Goal: Task Accomplishment & Management: Use online tool/utility

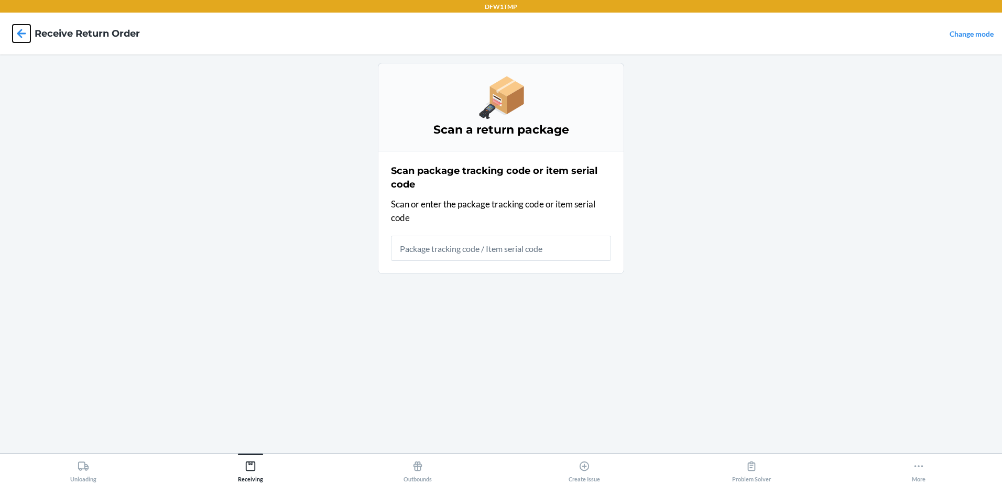
click at [22, 40] on icon at bounding box center [22, 34] width 18 height 18
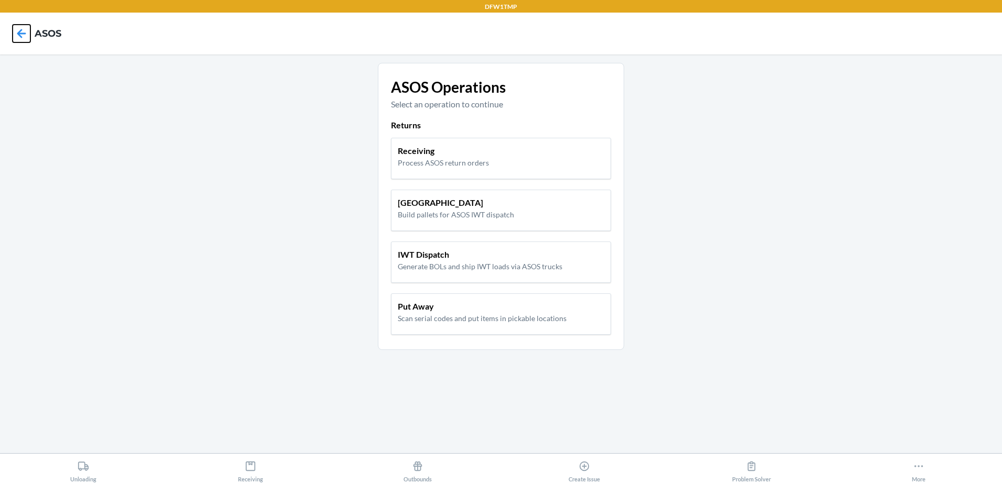
click at [19, 28] on icon at bounding box center [22, 34] width 18 height 18
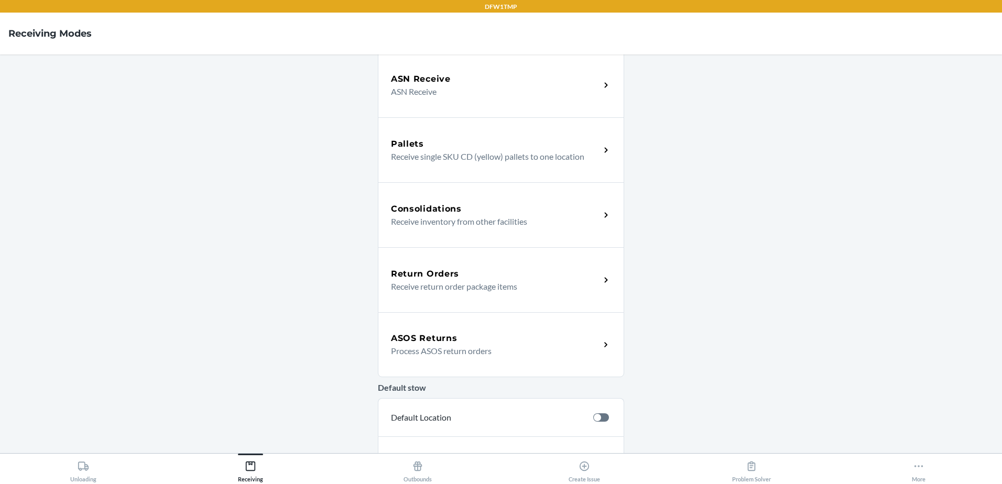
scroll to position [157, 0]
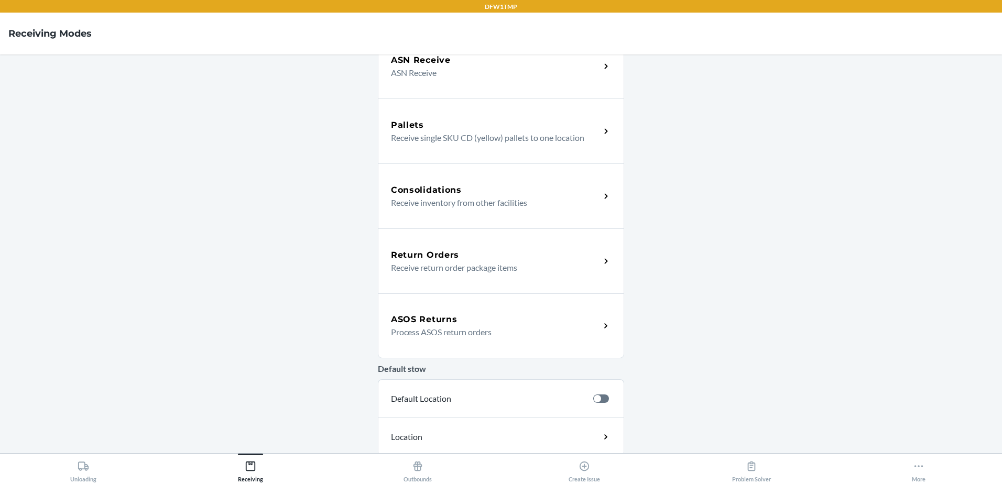
click at [500, 323] on div "ASOS Returns" at bounding box center [495, 319] width 209 height 13
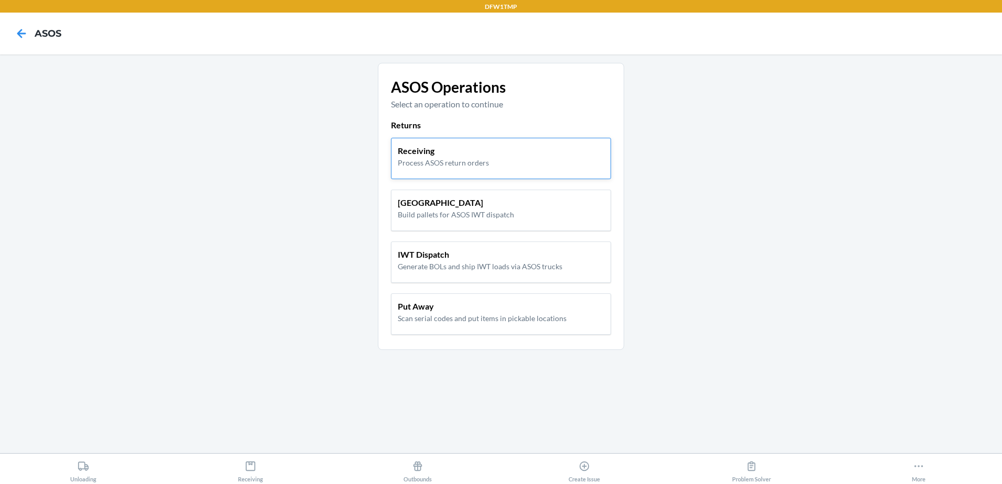
click at [519, 159] on div "Receiving Process ASOS return orders" at bounding box center [501, 157] width 206 height 24
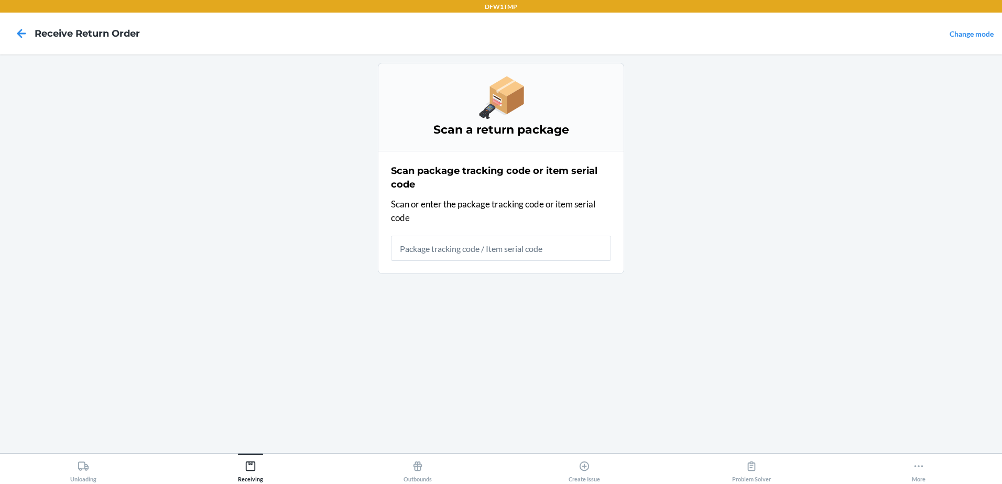
drag, startPoint x: 465, startPoint y: 252, endPoint x: 457, endPoint y: 250, distance: 8.0
click at [464, 251] on input "text" at bounding box center [501, 248] width 220 height 25
click at [17, 31] on icon at bounding box center [22, 34] width 18 height 18
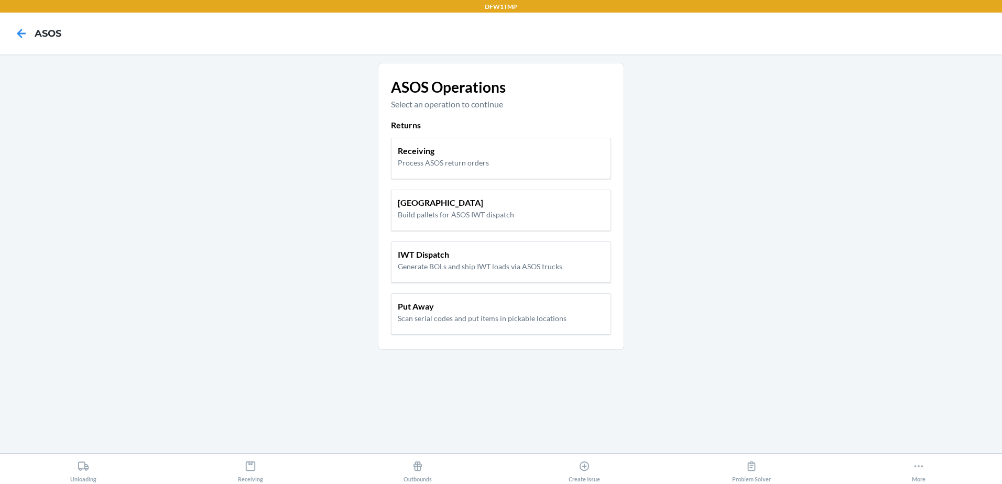
click at [25, 48] on nav "ASOS" at bounding box center [501, 34] width 1002 height 42
click at [23, 36] on icon at bounding box center [22, 34] width 18 height 18
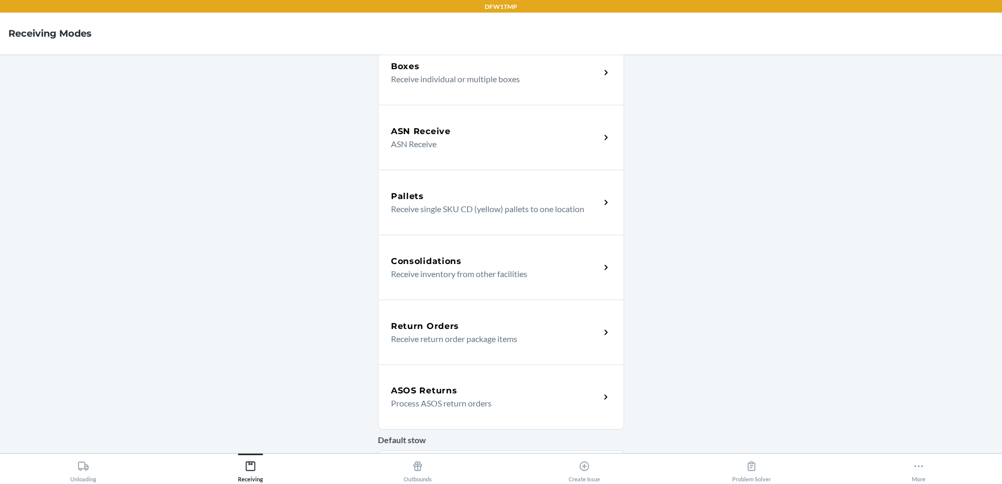
scroll to position [105, 0]
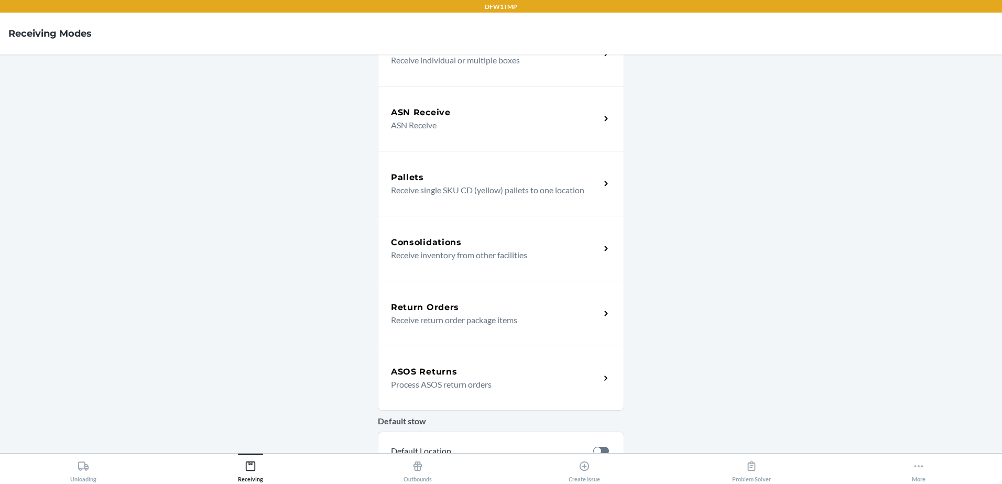
click at [476, 374] on div "ASOS Returns" at bounding box center [495, 372] width 209 height 13
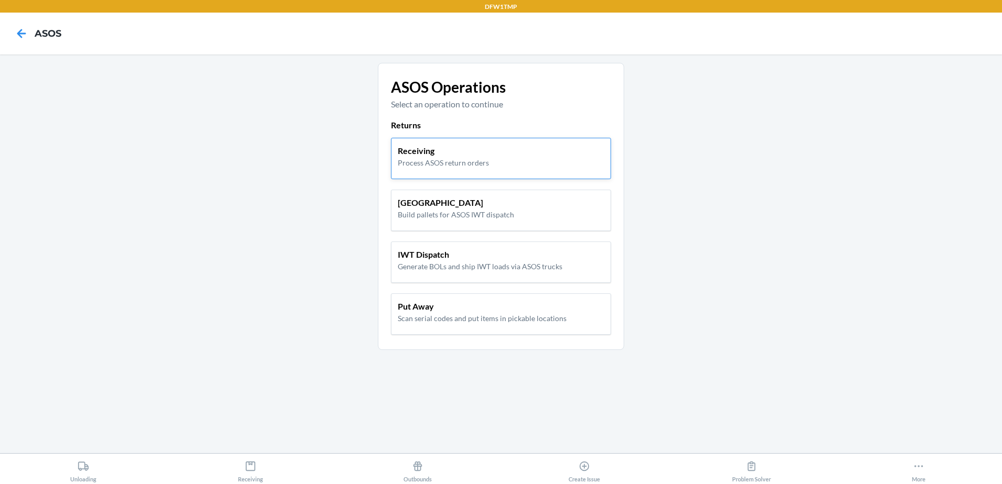
click at [469, 160] on p "Process ASOS return orders" at bounding box center [443, 162] width 91 height 11
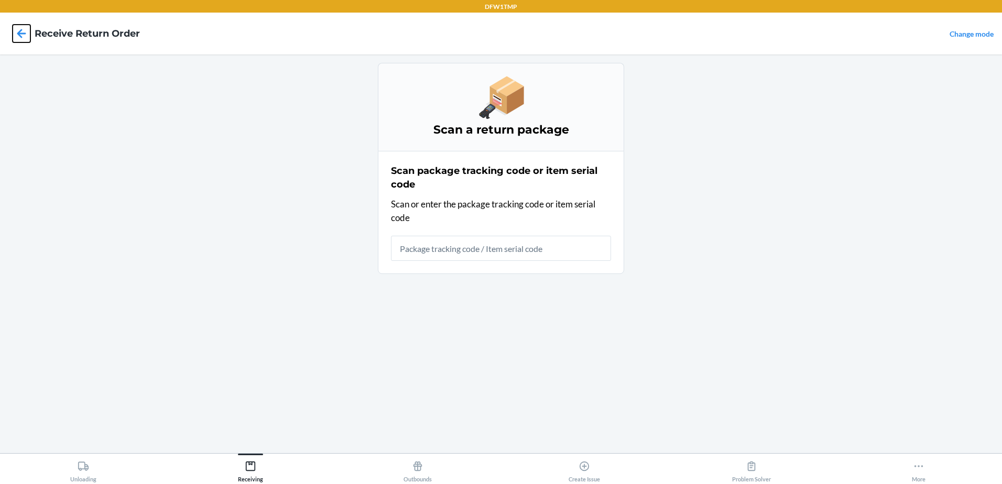
drag, startPoint x: 20, startPoint y: 28, endPoint x: 30, endPoint y: 29, distance: 10.1
click at [23, 28] on icon at bounding box center [22, 34] width 18 height 18
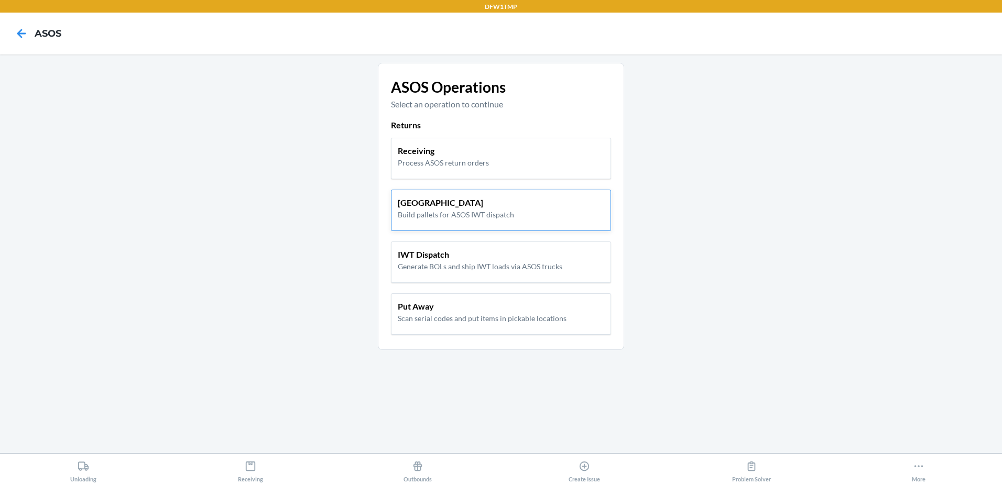
click at [443, 215] on p "Build pallets for ASOS IWT dispatch" at bounding box center [456, 214] width 116 height 11
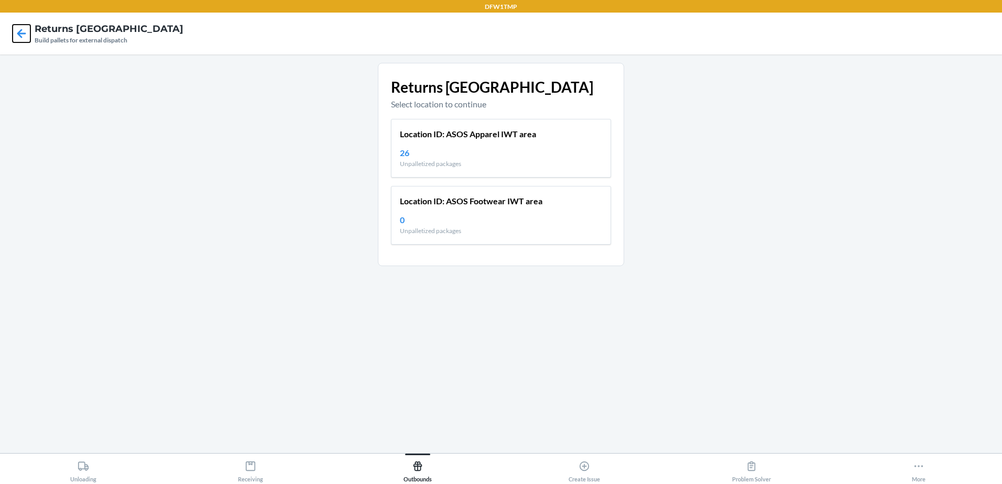
click at [16, 31] on icon at bounding box center [22, 34] width 18 height 18
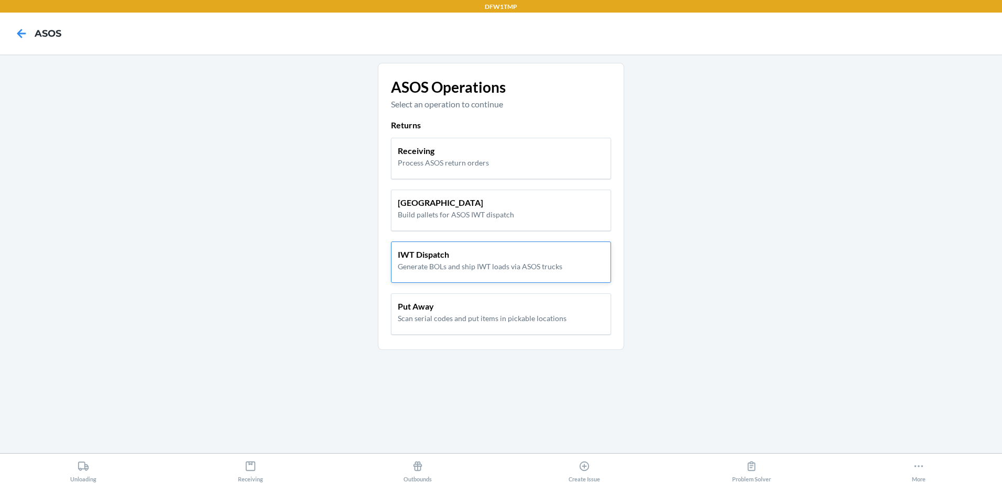
click at [468, 251] on p "IWT Dispatch" at bounding box center [480, 254] width 165 height 13
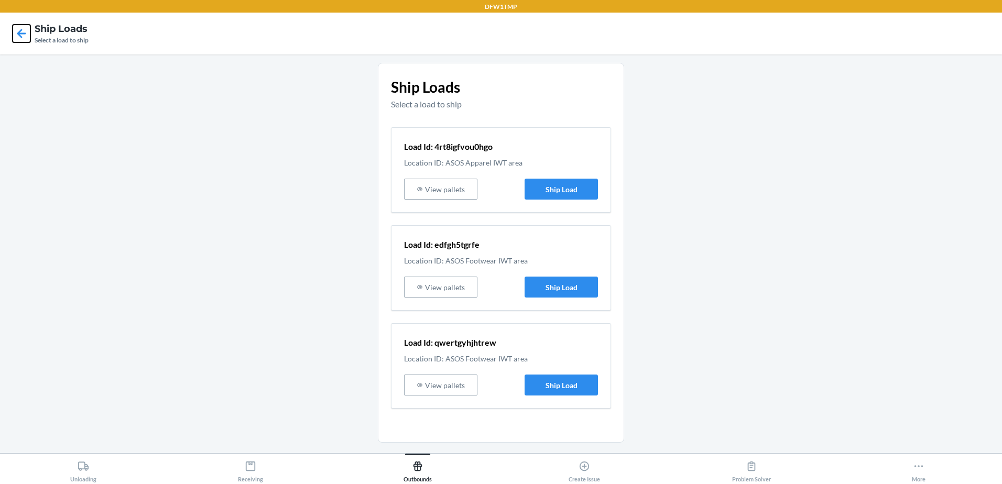
click at [24, 36] on icon at bounding box center [22, 34] width 18 height 18
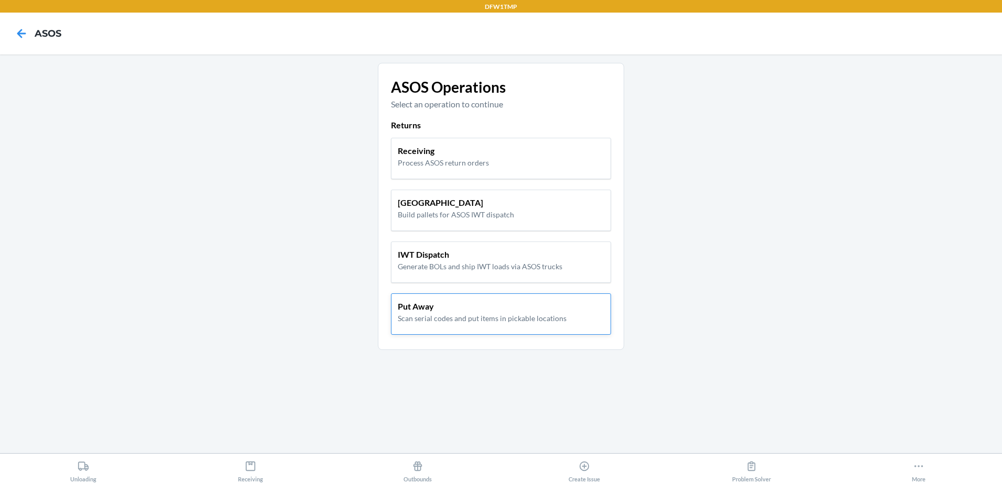
click at [516, 306] on p "Put Away" at bounding box center [482, 306] width 169 height 13
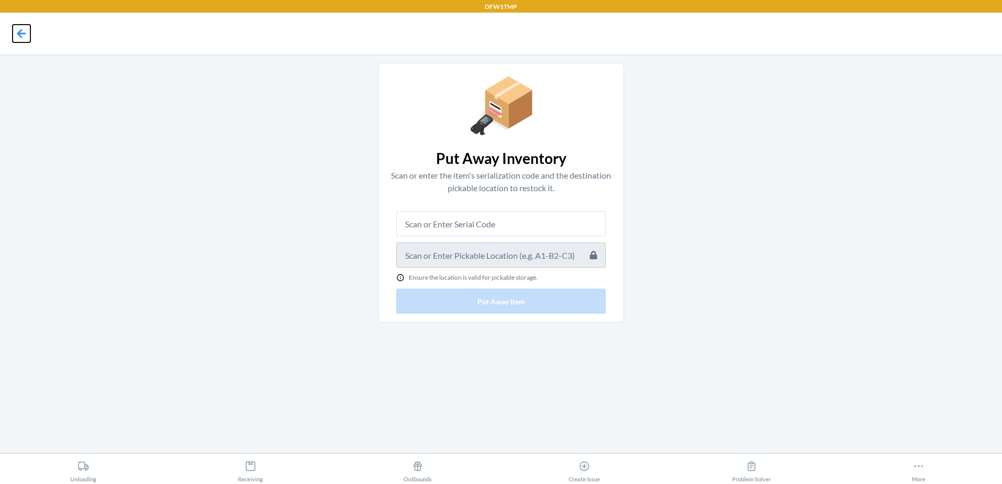
drag, startPoint x: 24, startPoint y: 31, endPoint x: 30, endPoint y: 30, distance: 6.8
click at [24, 31] on icon at bounding box center [22, 34] width 18 height 18
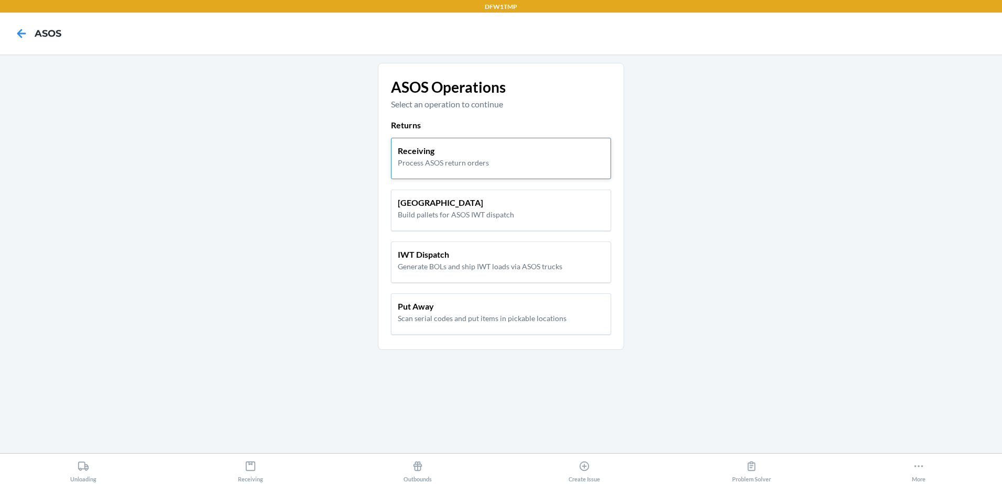
click at [568, 147] on div "Receiving Process ASOS return orders" at bounding box center [501, 157] width 206 height 24
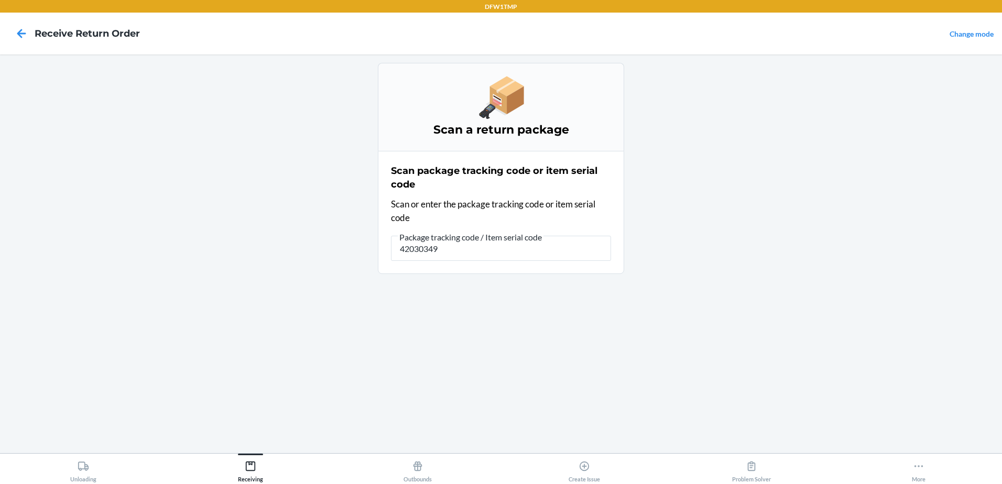
drag, startPoint x: 456, startPoint y: 251, endPoint x: 540, endPoint y: 380, distance: 153.8
click at [338, 245] on main "Scan a return package Scan package tracking code or item serial code Scan or en…" at bounding box center [501, 253] width 1002 height 399
type input "27FWVJF3M68CS4"
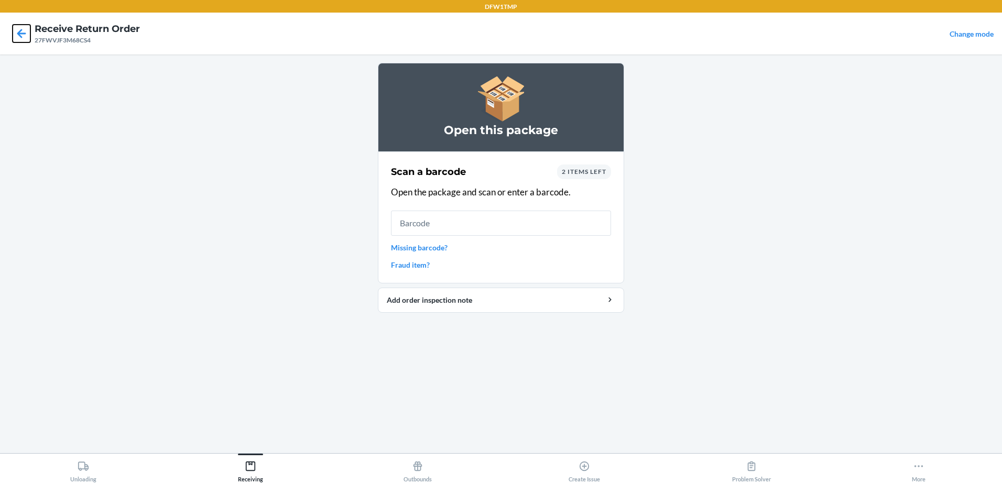
click at [19, 31] on icon at bounding box center [21, 33] width 9 height 9
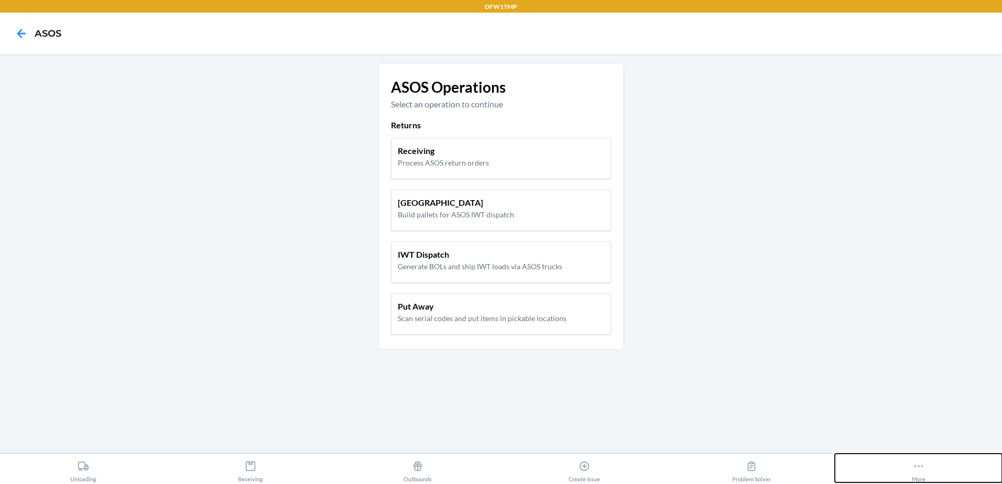
click at [909, 474] on button "More" at bounding box center [918, 468] width 167 height 29
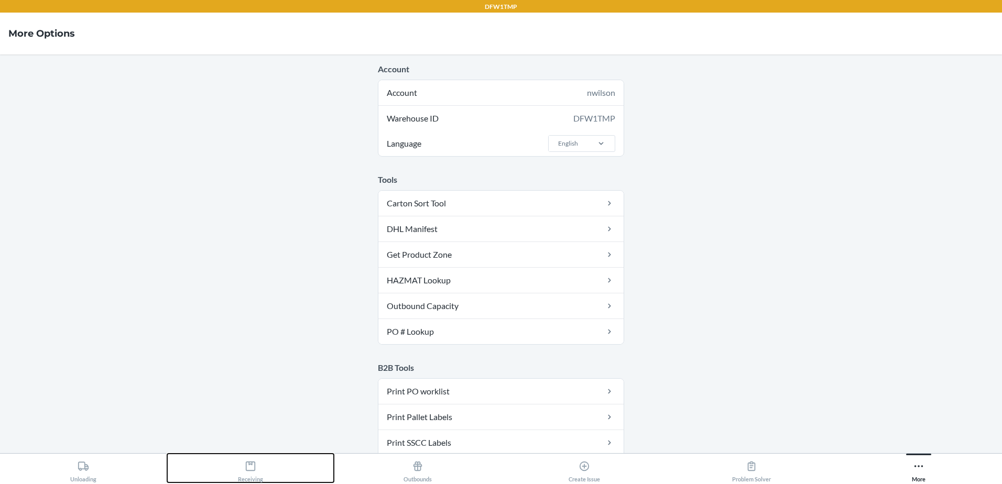
drag, startPoint x: 289, startPoint y: 473, endPoint x: 259, endPoint y: 472, distance: 29.4
click at [289, 473] on button "Receiving" at bounding box center [250, 468] width 167 height 29
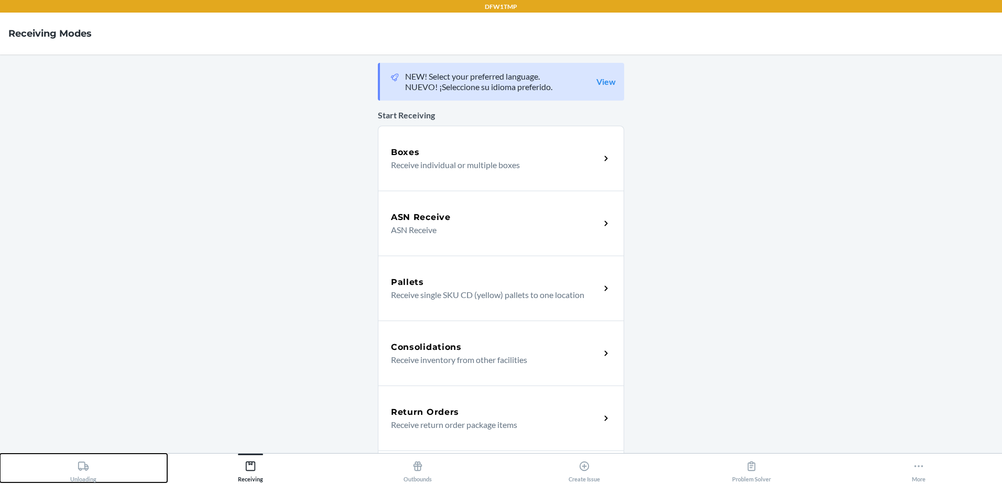
click at [105, 467] on button "Unloading" at bounding box center [83, 468] width 167 height 29
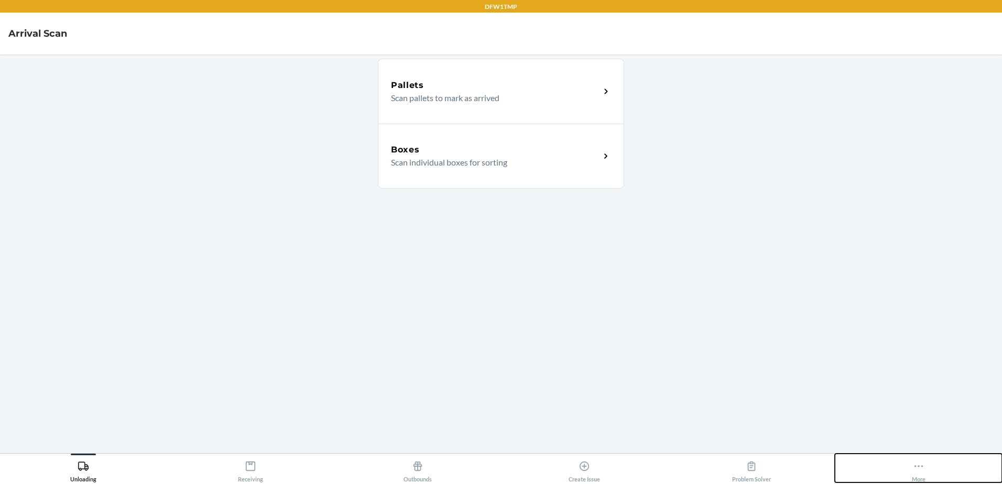
click at [920, 464] on icon at bounding box center [919, 467] width 12 height 12
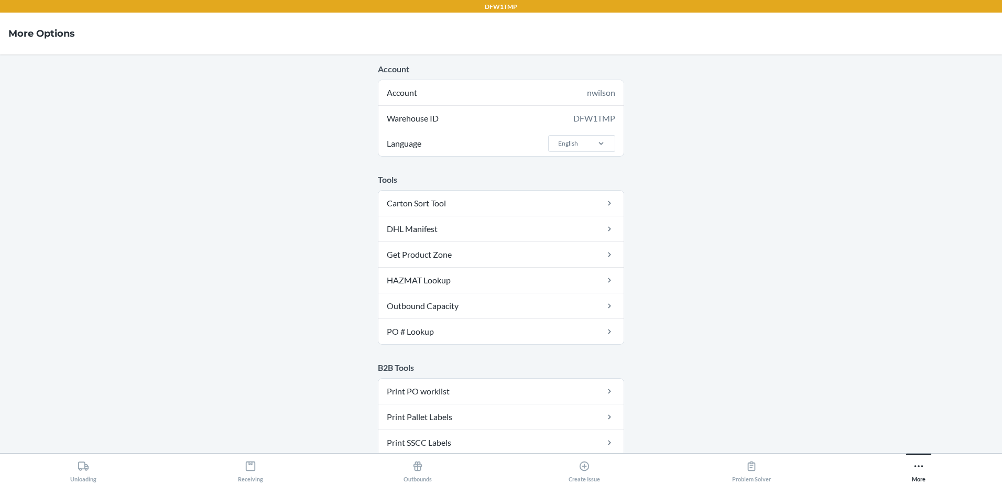
drag, startPoint x: 875, startPoint y: 387, endPoint x: 871, endPoint y: 370, distance: 17.2
click at [871, 370] on main "Account Account nwilson Warehouse ID DFW1TMP Language English Tools Carton Sort…" at bounding box center [501, 253] width 1002 height 399
click at [761, 170] on main "Account Account nwilson Warehouse ID DFW1TMP Language English Tools Carton Sort…" at bounding box center [501, 253] width 1002 height 399
click at [919, 471] on icon at bounding box center [919, 467] width 12 height 12
click at [915, 466] on icon at bounding box center [918, 466] width 9 height 2
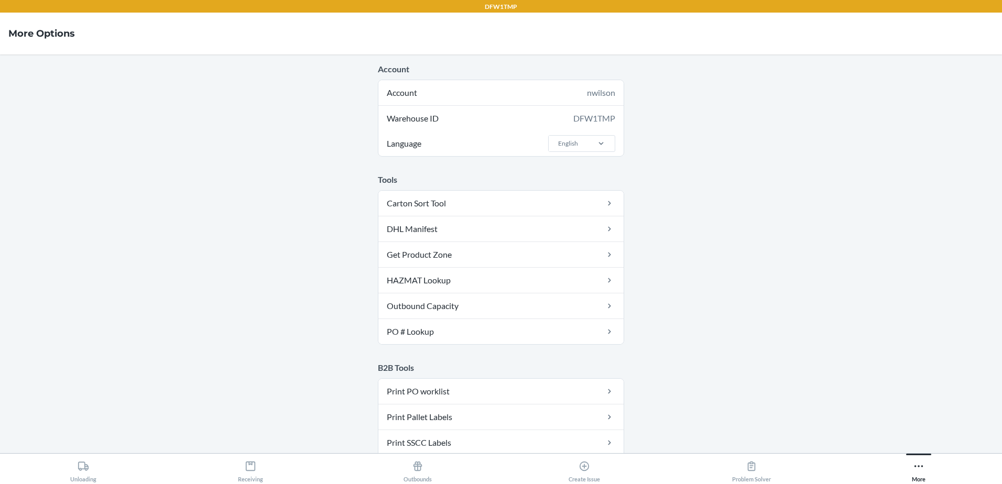
scroll to position [523, 0]
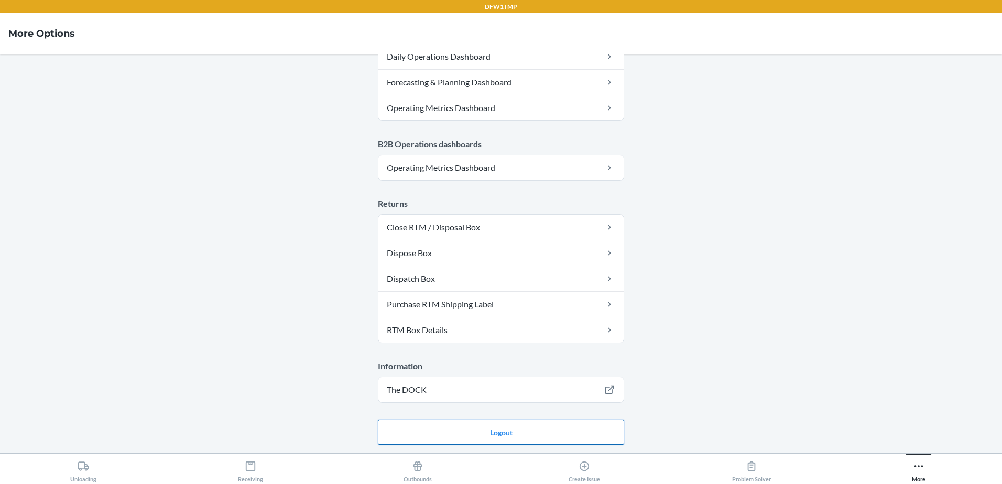
click at [497, 429] on button "Logout" at bounding box center [501, 432] width 246 height 25
